Goal: Information Seeking & Learning: Learn about a topic

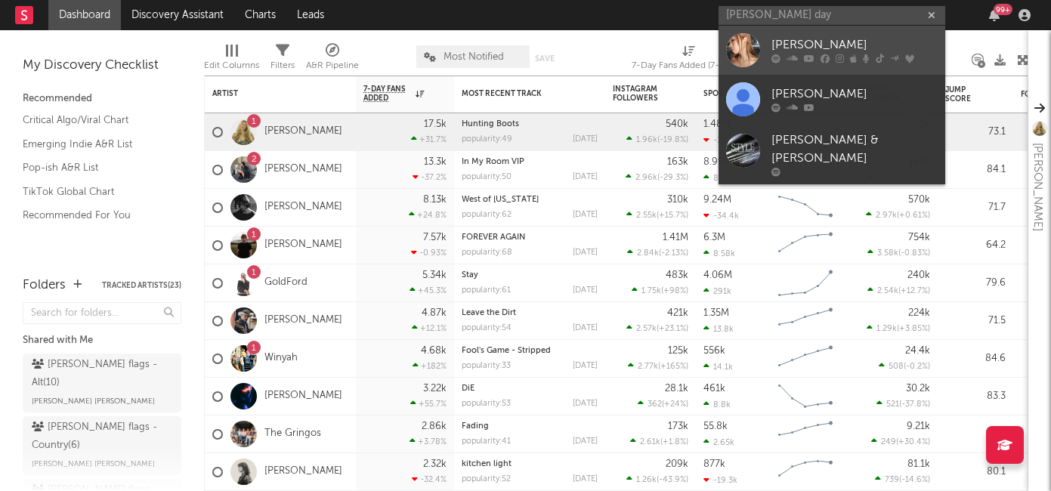
type input "[PERSON_NAME] day"
click at [822, 57] on icon at bounding box center [825, 58] width 9 height 9
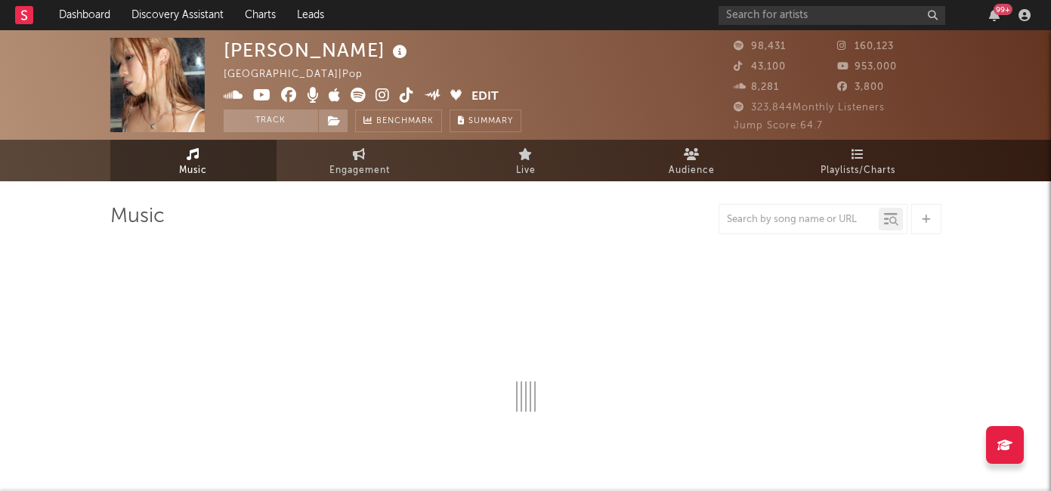
select select "6m"
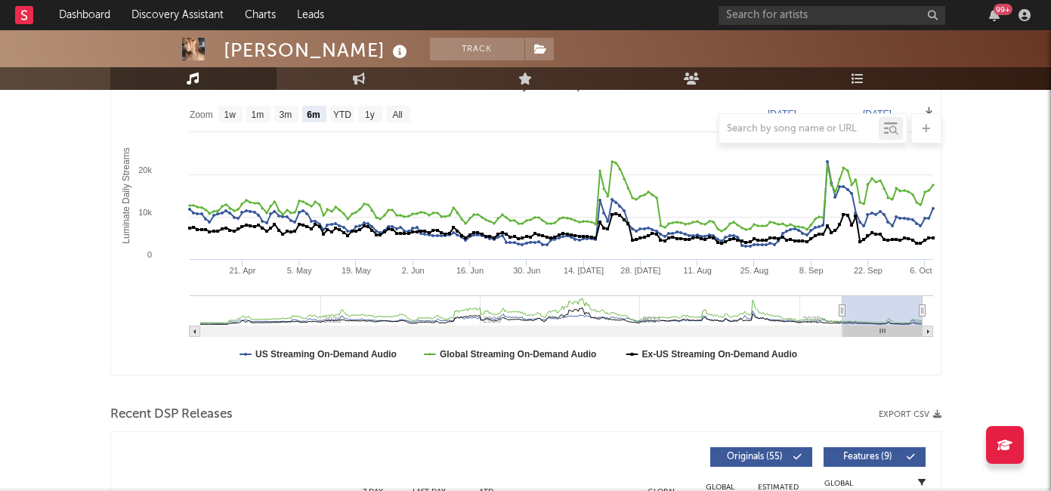
scroll to position [230, 0]
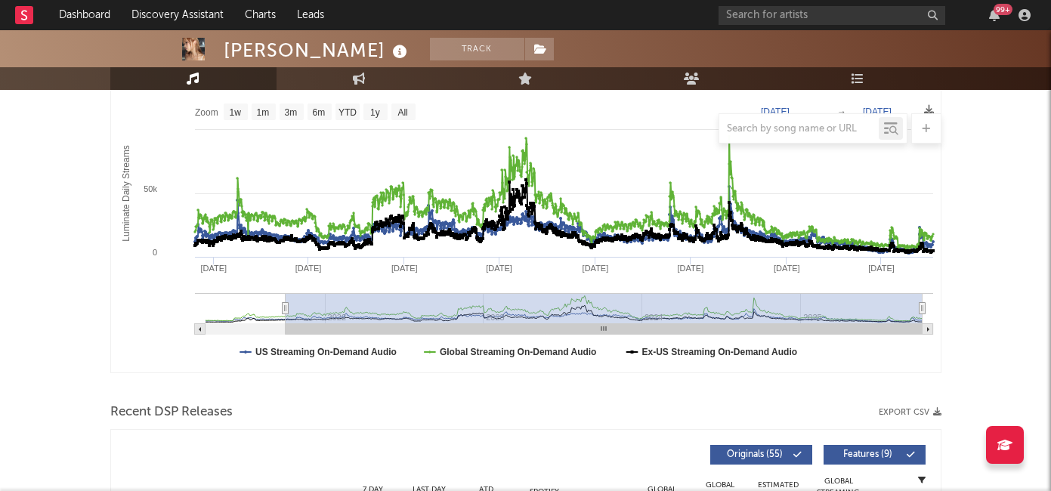
type input "[DATE]"
select select "All"
type input "[DATE]"
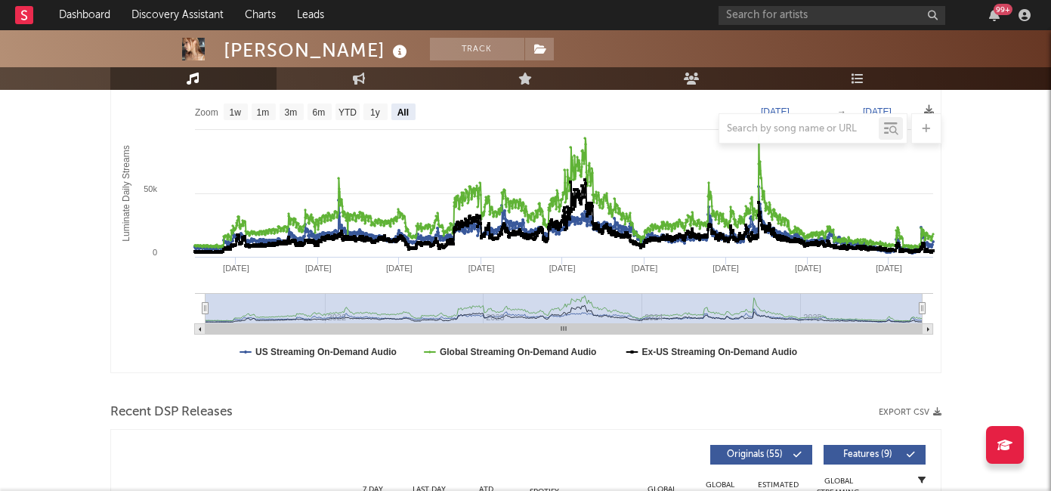
drag, startPoint x: 844, startPoint y: 309, endPoint x: 93, endPoint y: 321, distance: 751.3
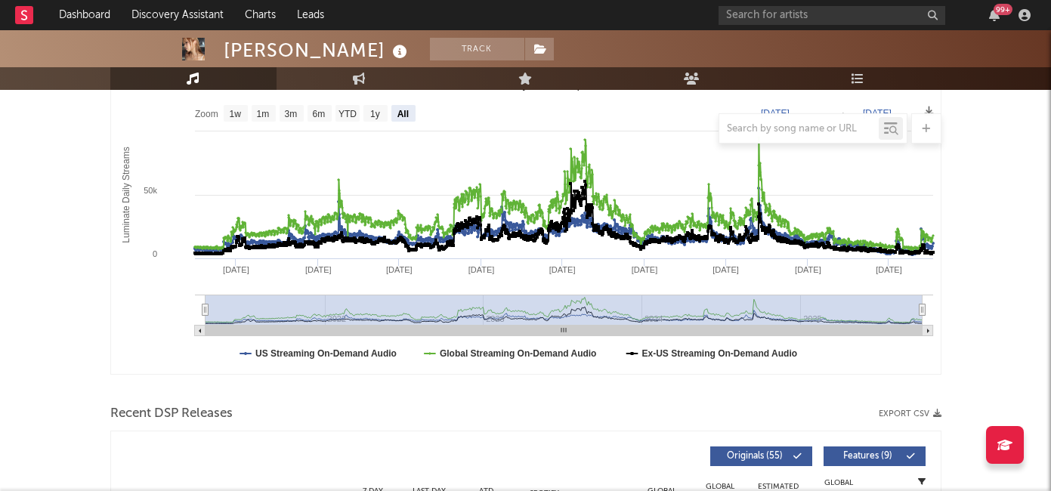
scroll to position [229, 0]
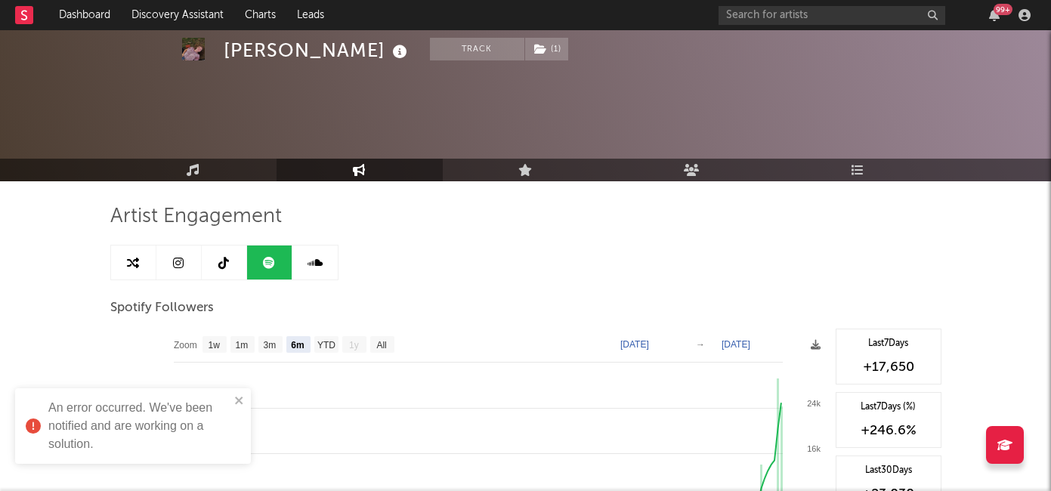
select select "6m"
select select "1w"
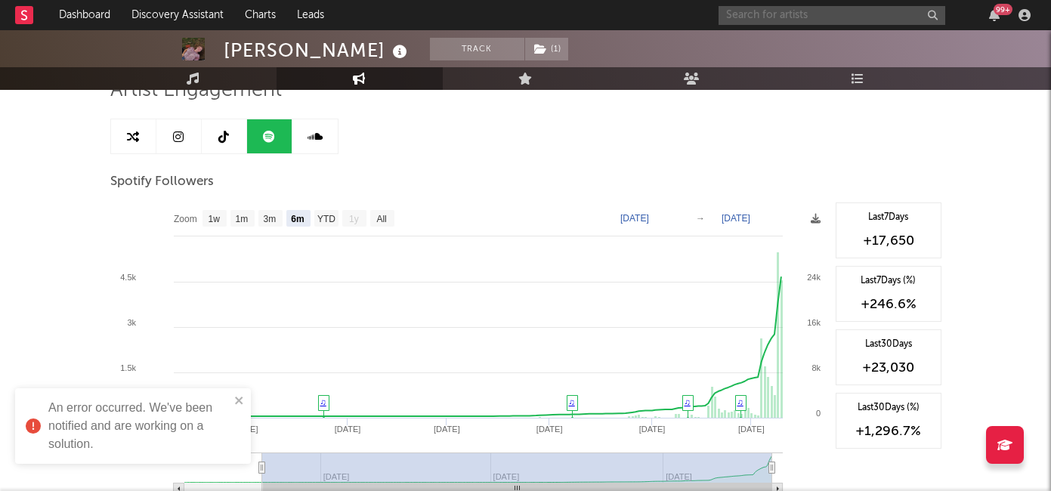
click at [809, 10] on input "text" at bounding box center [832, 15] width 227 height 19
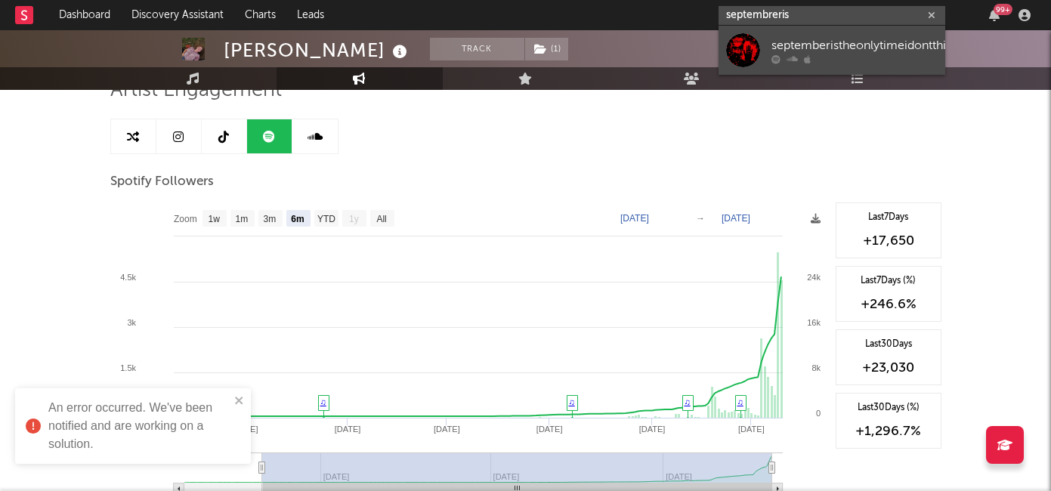
type input "septembreris"
click at [790, 46] on div "septemberistheonlytimeidontthinkofyou" at bounding box center [881, 45] width 219 height 18
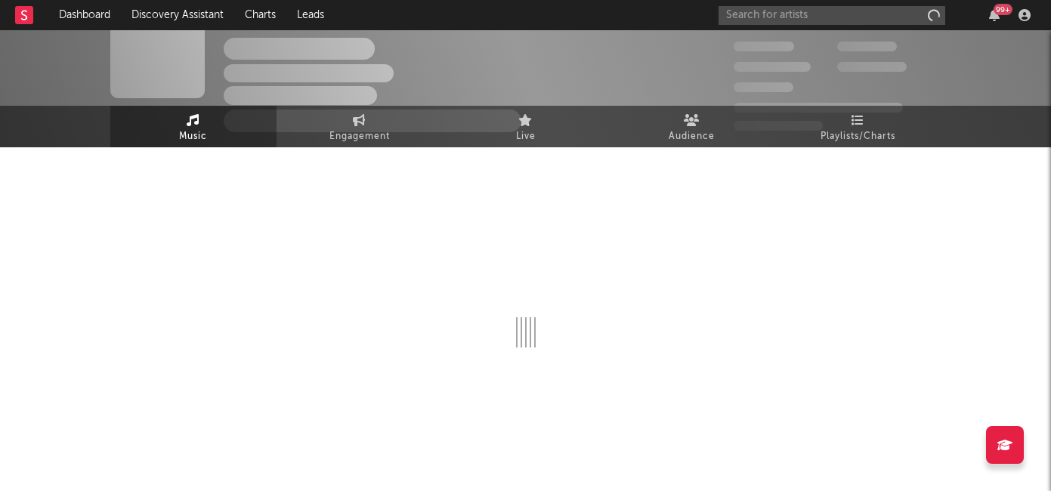
scroll to position [34, 0]
select select "6m"
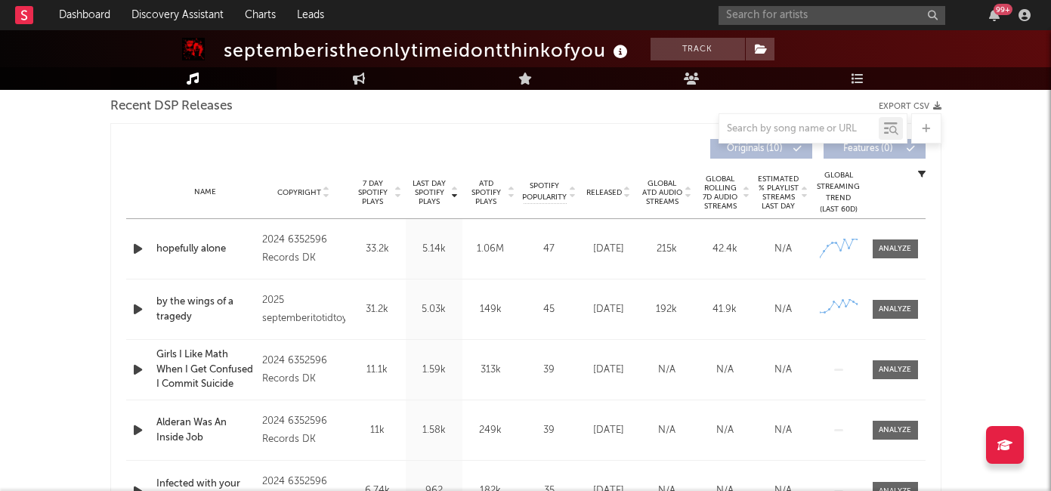
scroll to position [545, 0]
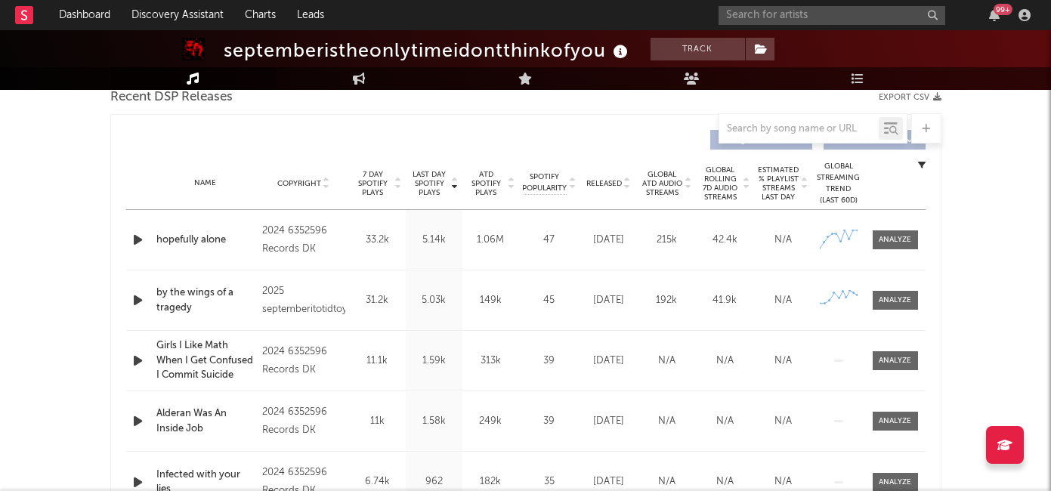
click at [611, 186] on span "Released" at bounding box center [604, 183] width 36 height 9
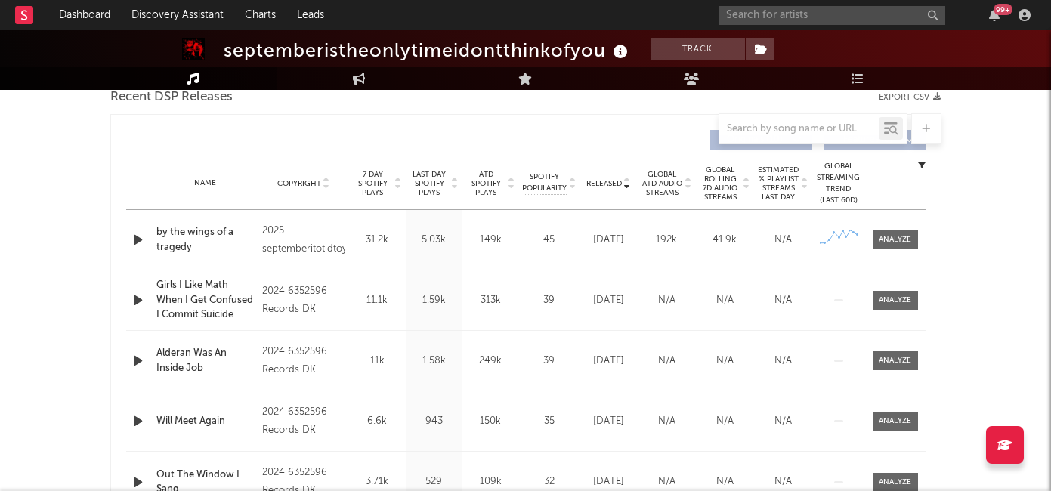
click at [385, 188] on span "7 Day Spotify Plays" at bounding box center [373, 183] width 40 height 27
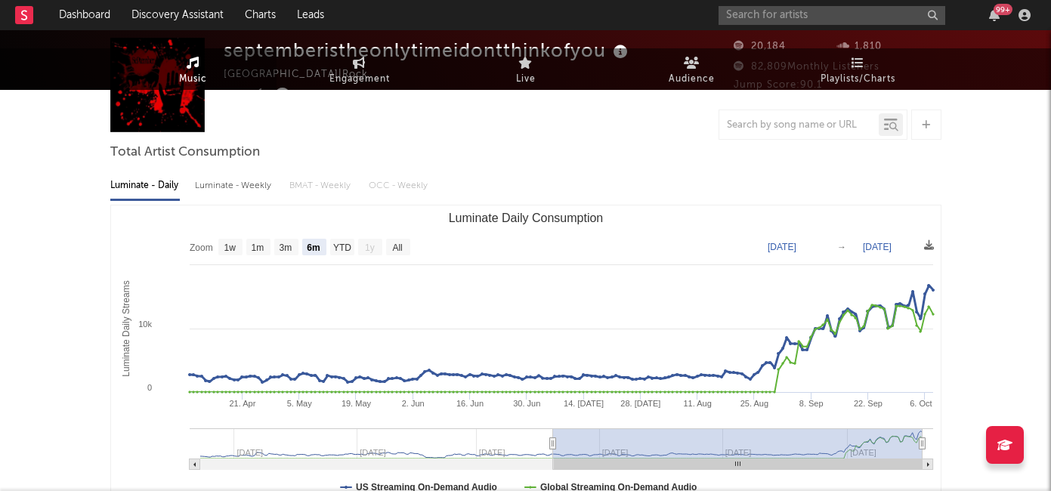
scroll to position [0, 0]
